Goal: Find specific page/section: Find specific page/section

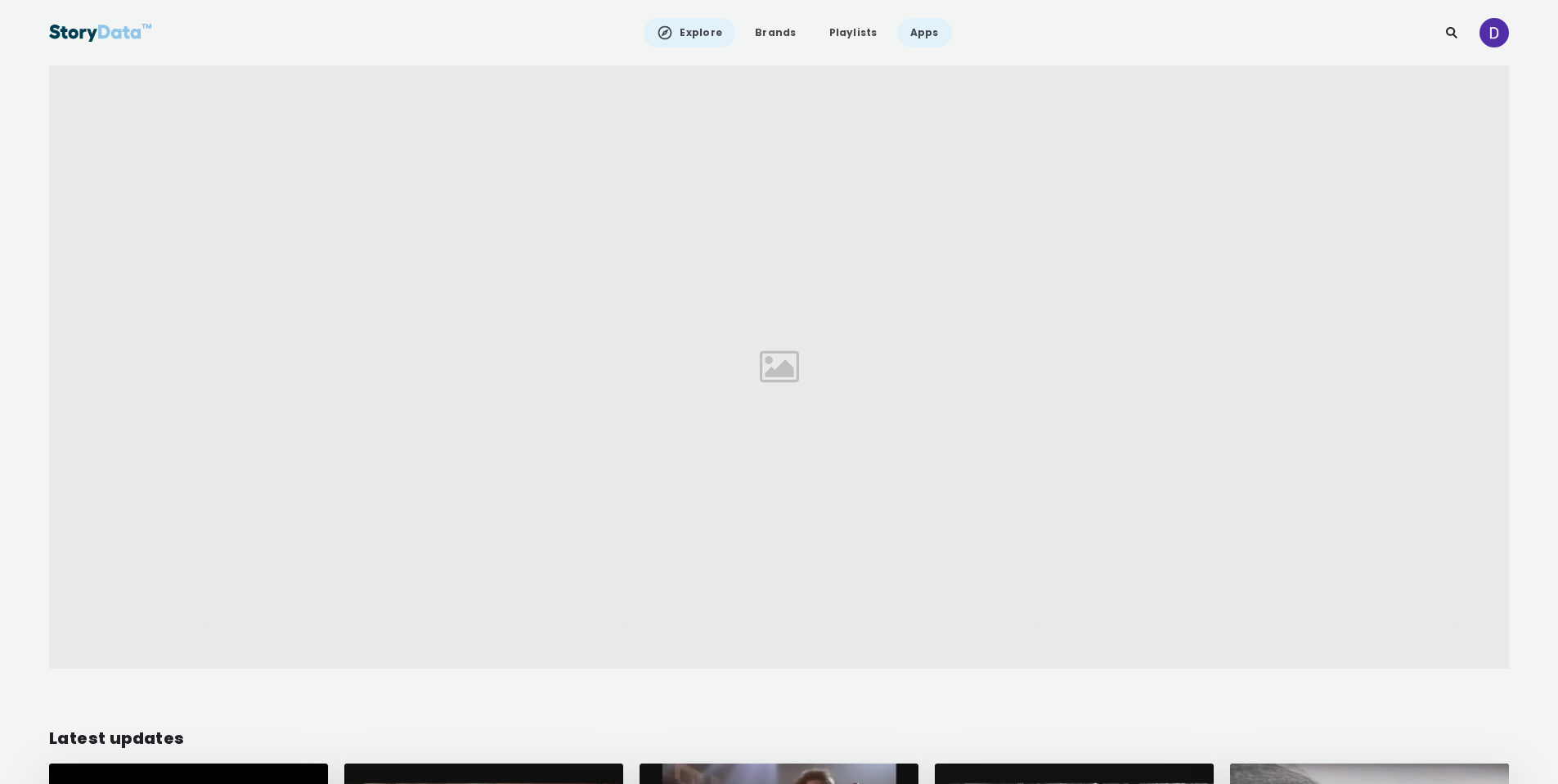
click at [922, 36] on link "Apps" at bounding box center [925, 33] width 55 height 29
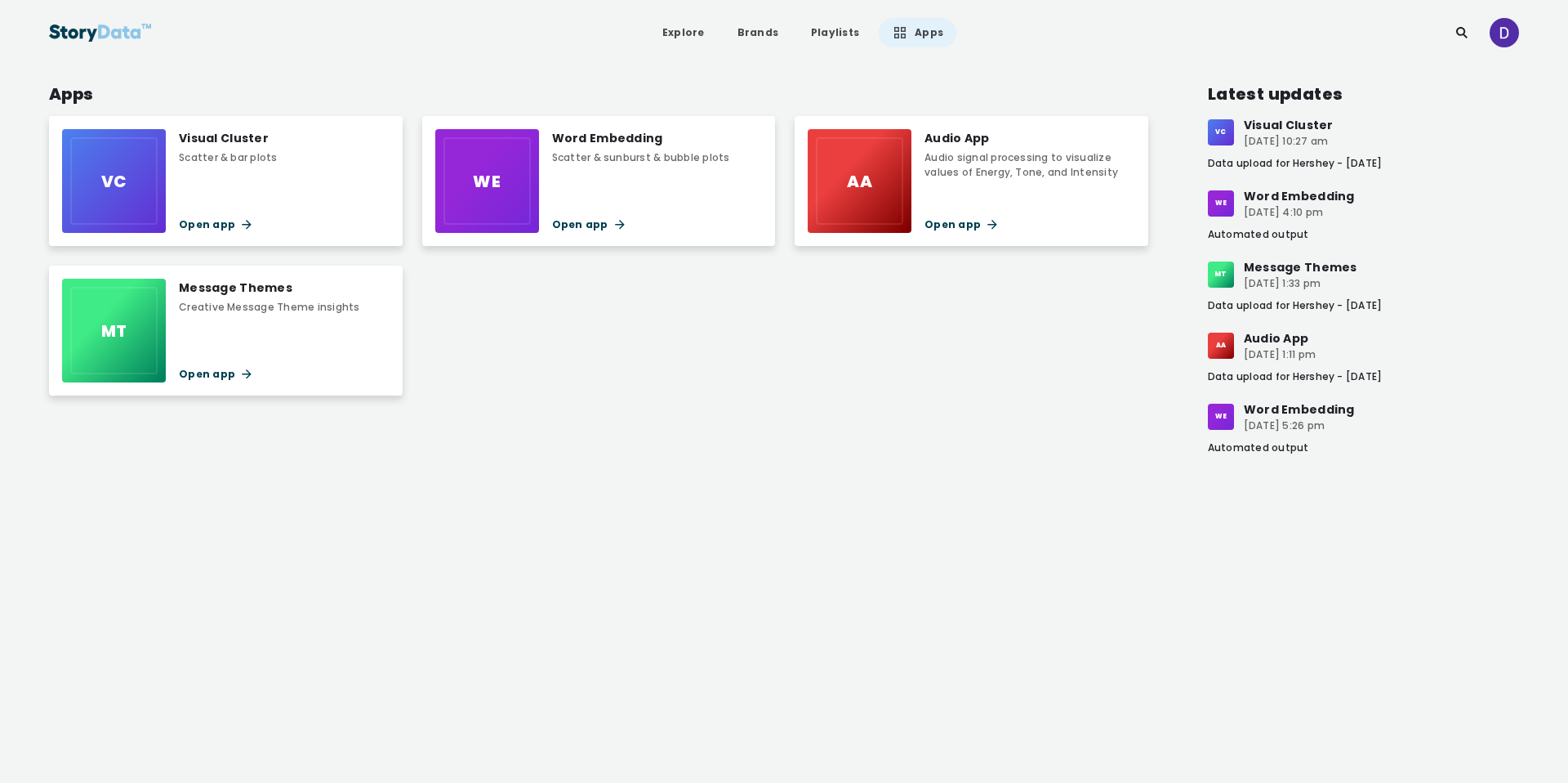
click at [950, 195] on div "Audio App Audio signal processing to visualize values of Energy, Tone, and Inte…" at bounding box center [1029, 181] width 210 height 104
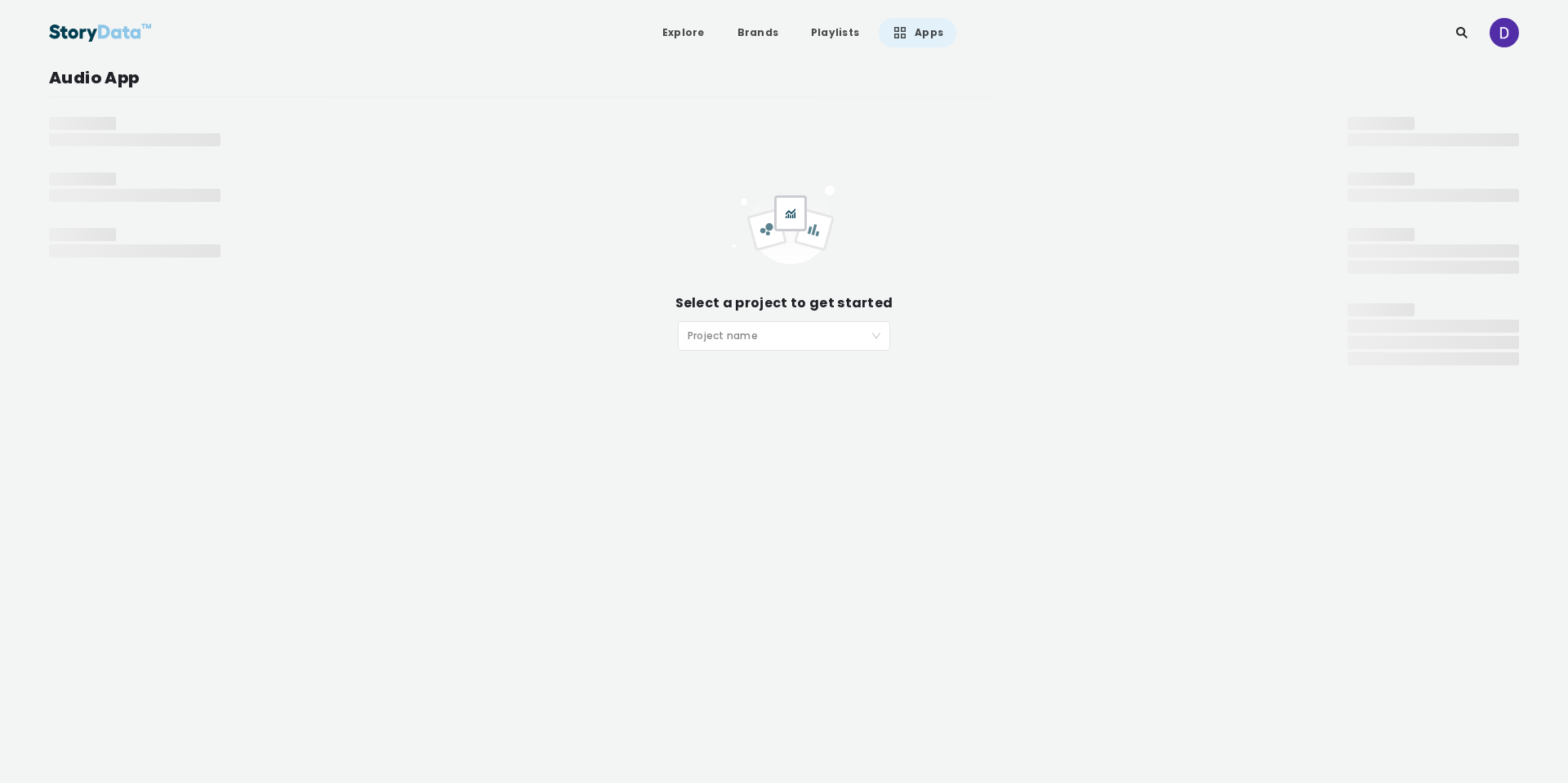
click at [807, 331] on input "search" at bounding box center [777, 334] width 181 height 25
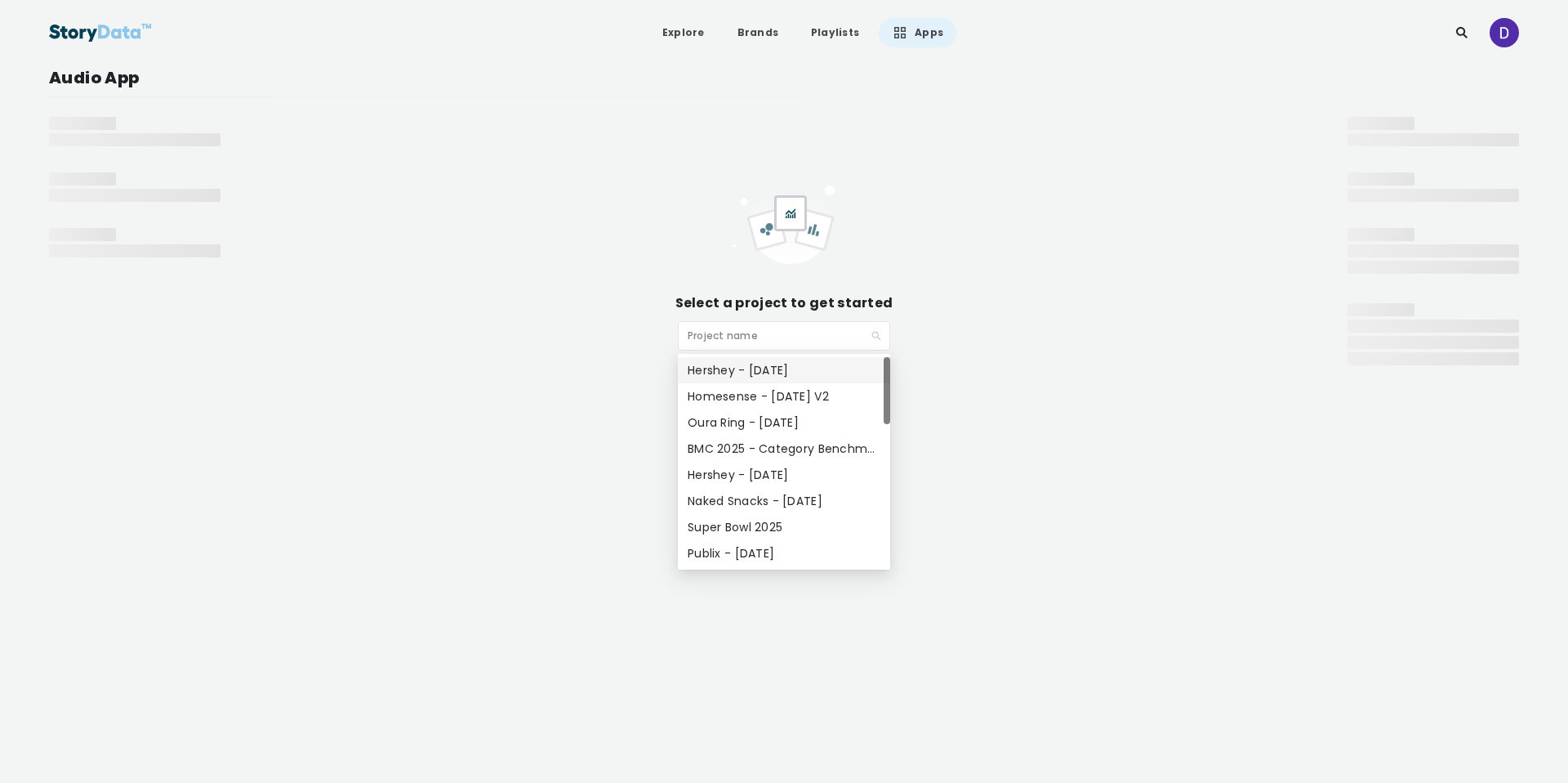
click at [796, 366] on div "Hershey - [DATE]" at bounding box center [784, 370] width 193 height 18
